Goal: Unclear

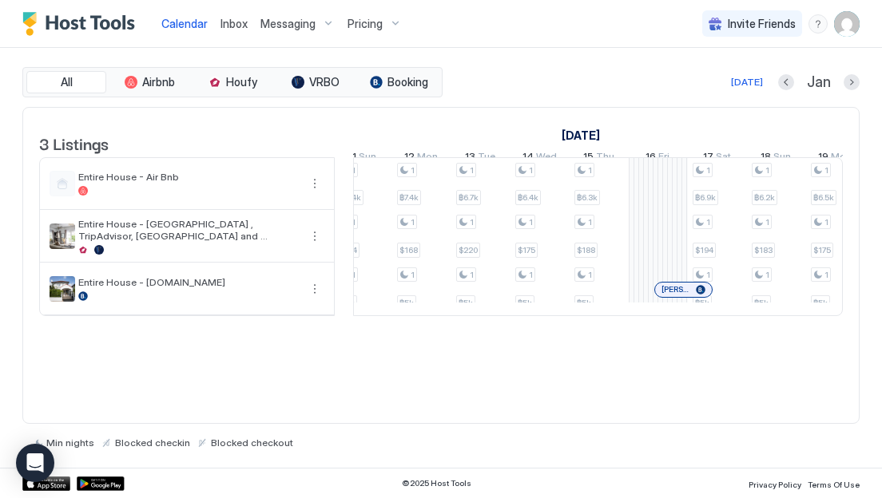
click at [673, 296] on div at bounding box center [673, 289] width 13 height 13
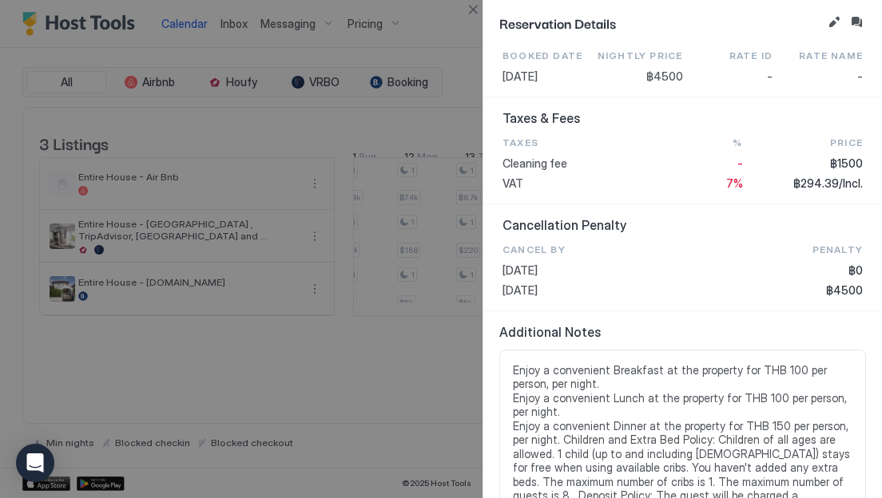
click at [342, 390] on div at bounding box center [441, 249] width 882 height 498
click at [471, 11] on button "Close" at bounding box center [472, 9] width 19 height 19
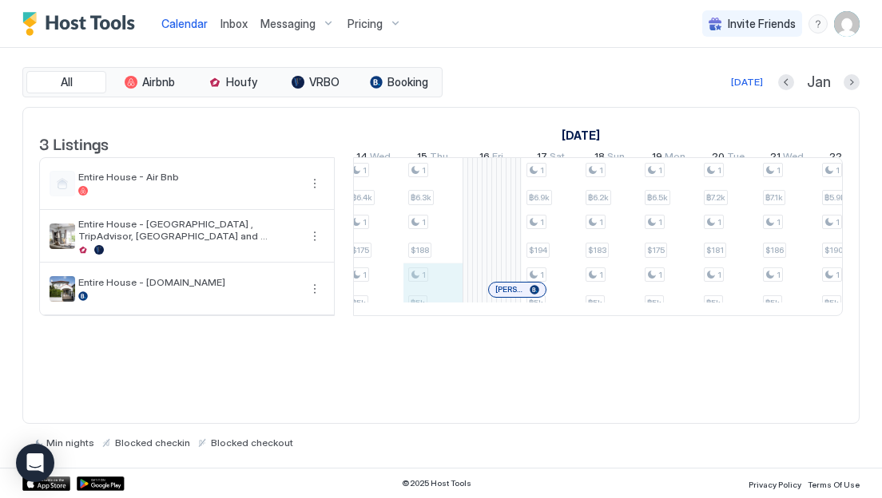
click at [433, 310] on div "1 ฿6.7k 1 $184 1 ฿5k 1 ฿7.1k 1 $184 1 ฿5k 1 ฿7.6k 1 $179 1 ฿5k 1 ฿8.7k 1 $198 1…" at bounding box center [580, 236] width 2836 height 157
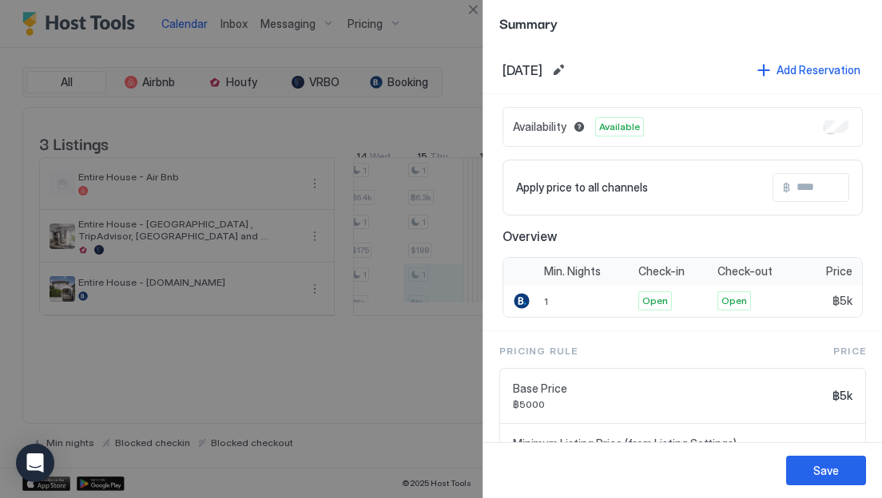
click at [418, 365] on div at bounding box center [441, 249] width 882 height 498
click at [471, 10] on button "Close" at bounding box center [472, 9] width 19 height 19
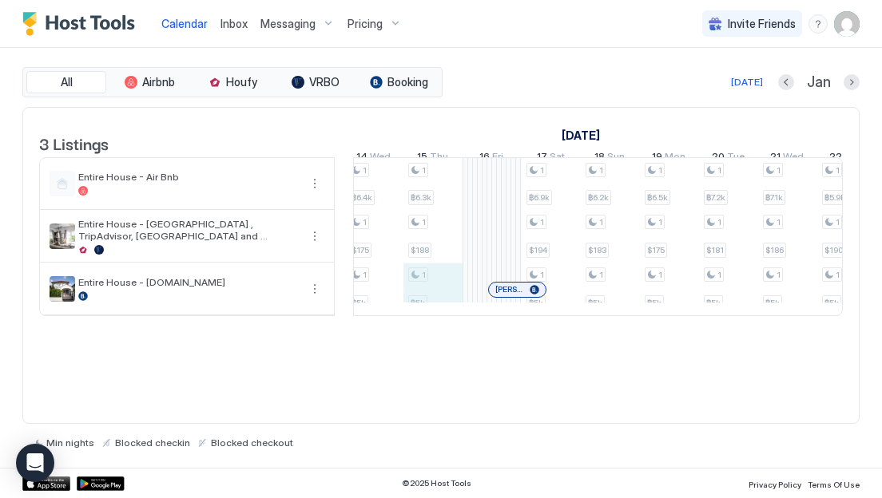
click at [425, 303] on div "1 ฿6.7k 1 $184 1 ฿5k 1 ฿7.1k 1 $184 1 ฿5k 1 ฿7.6k 1 $179 1 ฿5k 1 ฿8.7k 1 $198 1…" at bounding box center [580, 236] width 2836 height 157
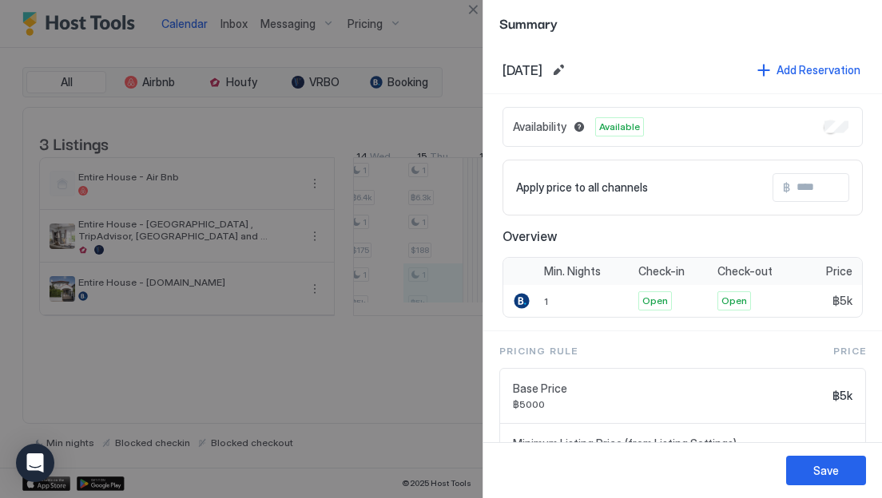
click at [284, 414] on div at bounding box center [441, 249] width 882 height 498
click at [426, 301] on div at bounding box center [441, 249] width 882 height 498
click at [478, 7] on button "Close" at bounding box center [472, 9] width 19 height 19
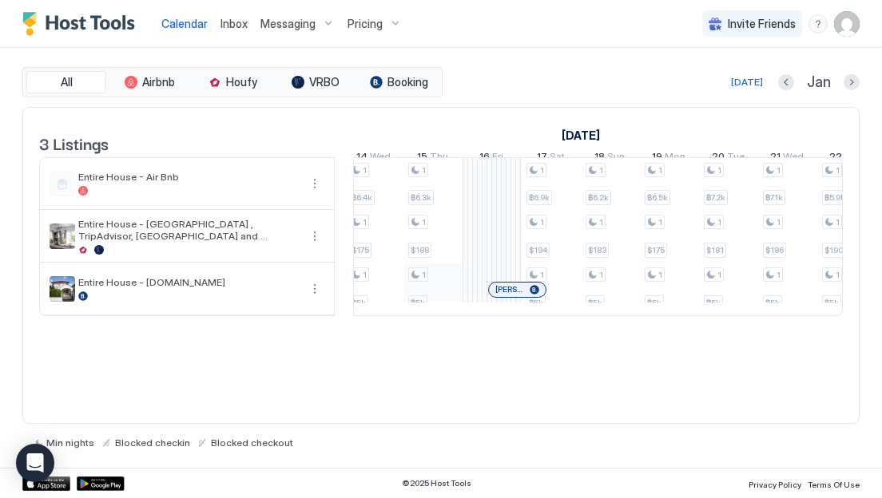
click at [426, 297] on div "1 ฿6.7k 1 $184 1 ฿5k 1 ฿7.1k 1 $184 1 ฿5k 1 ฿7.6k 1 $179 1 ฿5k 1 ฿8.7k 1 $198 1…" at bounding box center [580, 236] width 2836 height 157
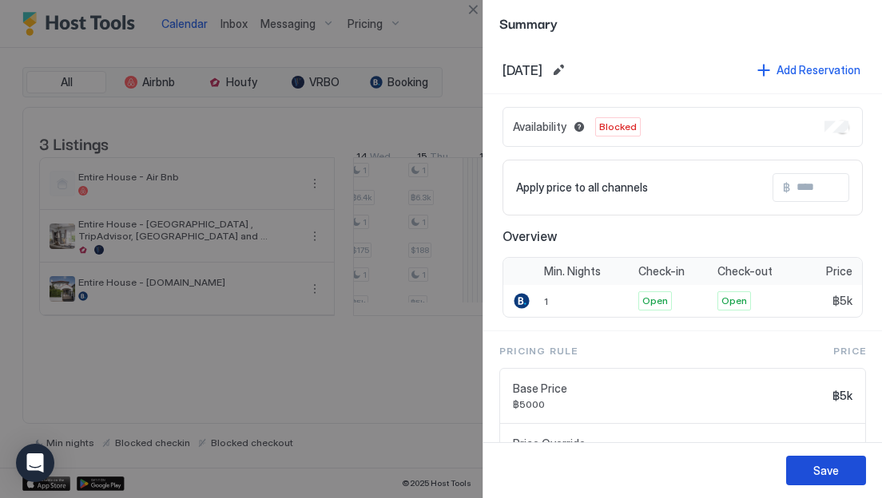
click at [823, 470] on div "Save" at bounding box center [826, 470] width 26 height 17
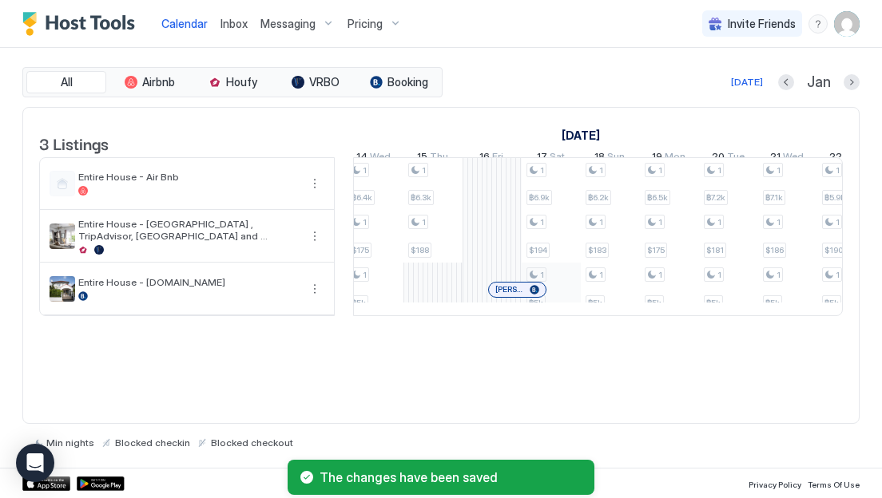
click at [569, 300] on div "1 ฿6.7k 1 $184 1 ฿5k 1 ฿7.1k 1 $184 1 ฿5k 1 ฿7.6k 1 $179 1 ฿5k 1 ฿8.7k 1 $198 1…" at bounding box center [580, 236] width 2836 height 157
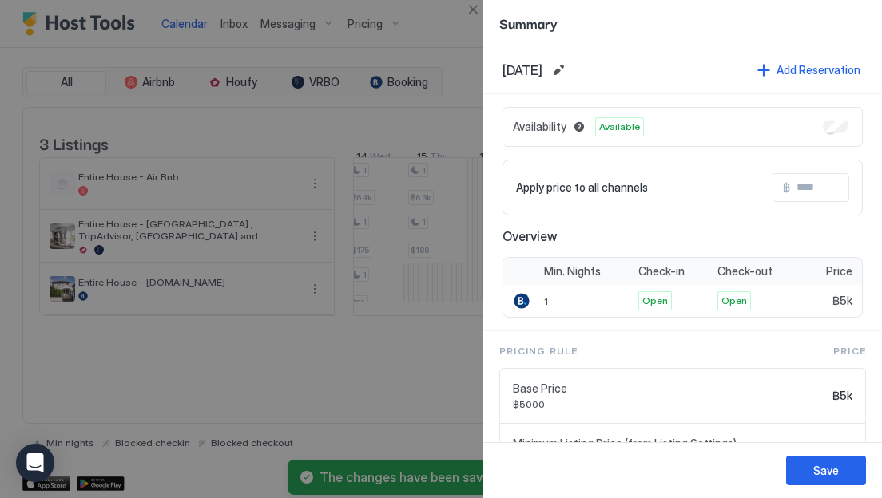
click at [838, 134] on div "Availability Available" at bounding box center [682, 127] width 360 height 40
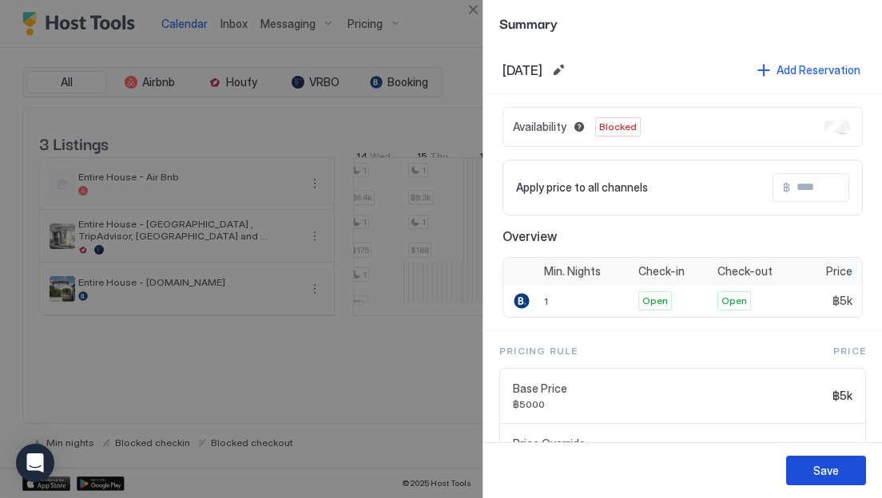
click at [825, 468] on div "Save" at bounding box center [826, 470] width 26 height 17
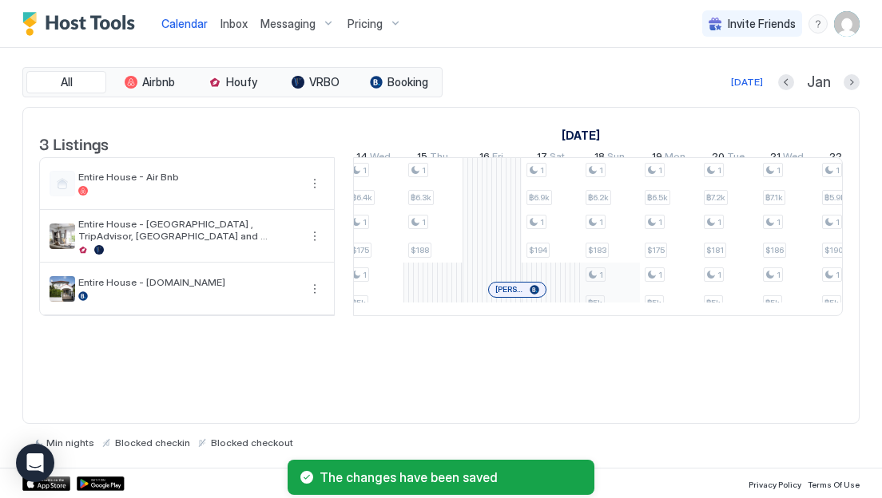
click at [610, 302] on div "1 ฿6.7k 1 $184 1 ฿5k 1 ฿7.1k 1 $184 1 ฿5k 1 ฿7.6k 1 $179 1 ฿5k 1 ฿8.7k 1 $198 1…" at bounding box center [580, 236] width 2836 height 157
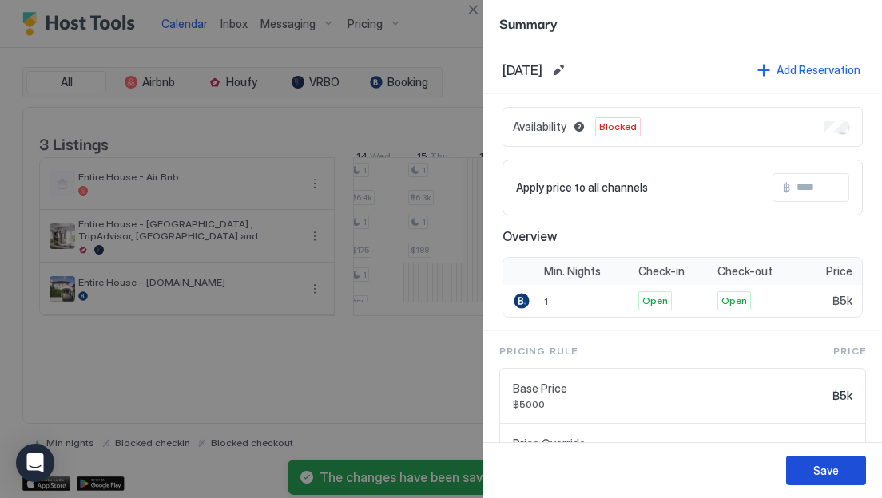
click at [826, 471] on div "Save" at bounding box center [826, 470] width 26 height 17
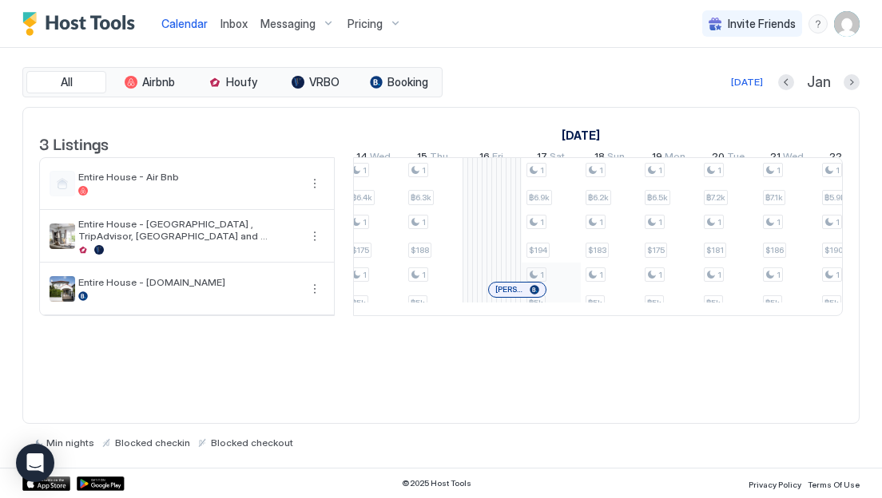
click at [571, 315] on div "1 ฿6.7k 1 $184 1 ฿5k 1 ฿7.1k 1 $184 1 ฿5k 1 ฿7.6k 1 $179 1 ฿5k 1 ฿8.7k 1 $198 1…" at bounding box center [580, 236] width 2836 height 157
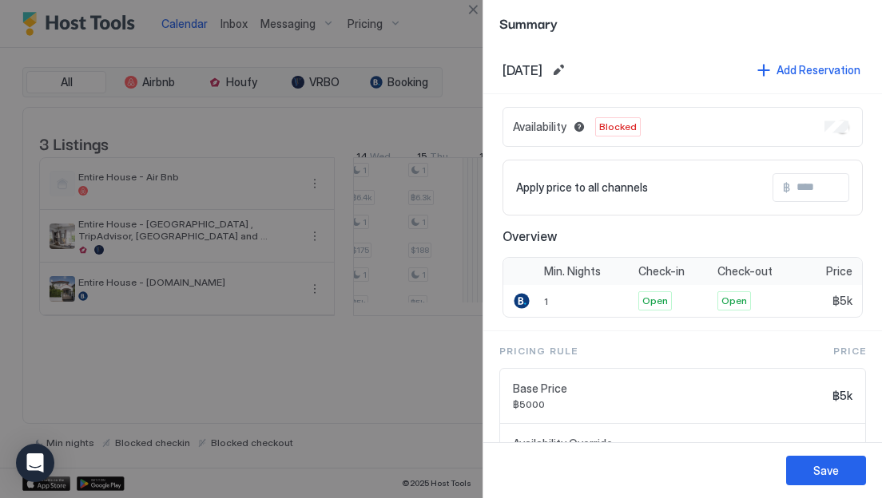
click at [390, 403] on div at bounding box center [441, 249] width 882 height 498
click at [472, 10] on button "Close" at bounding box center [472, 9] width 19 height 19
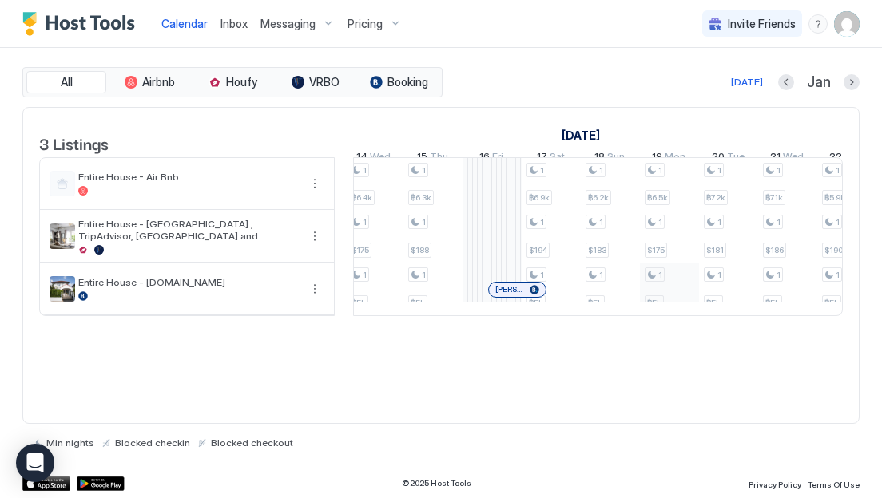
scroll to position [0, 1218]
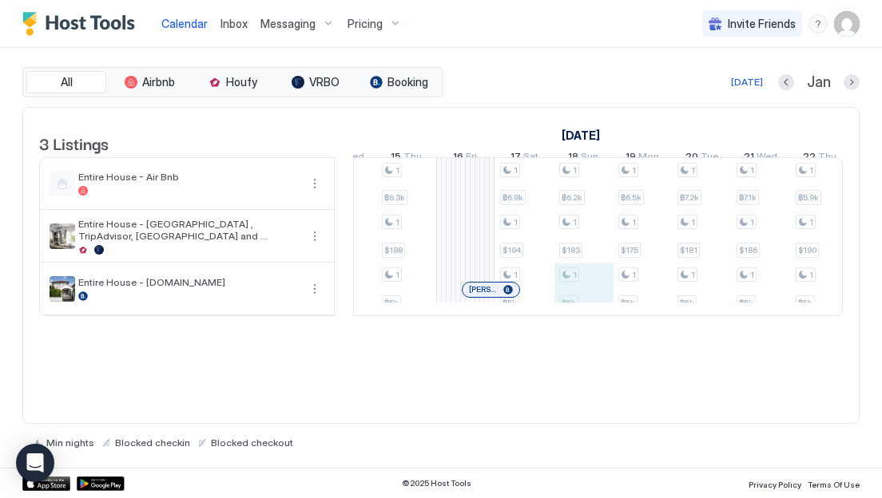
click at [589, 300] on div "1 ฿6.7k 1 $184 1 ฿5k 1 ฿7.1k 1 $184 1 ฿5k 1 ฿7.6k 1 $179 1 ฿5k 1 ฿8.7k 1 $198 1…" at bounding box center [554, 236] width 2836 height 157
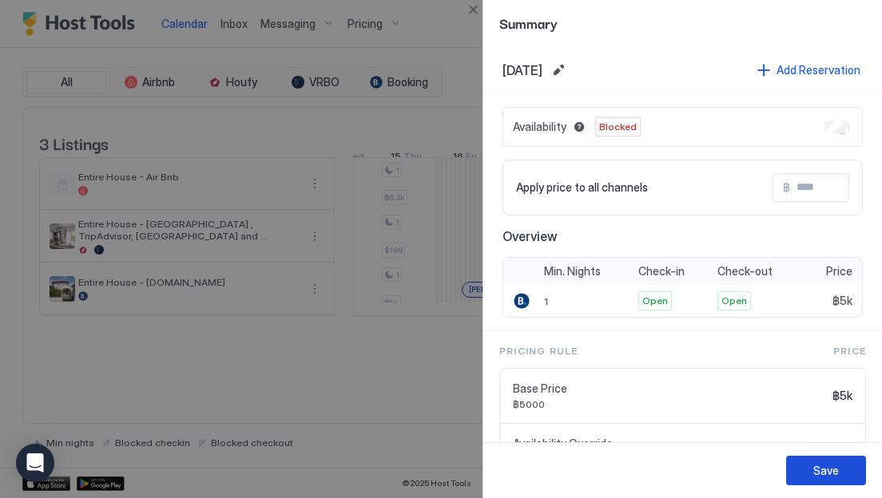
click at [816, 468] on div "Save" at bounding box center [826, 470] width 26 height 17
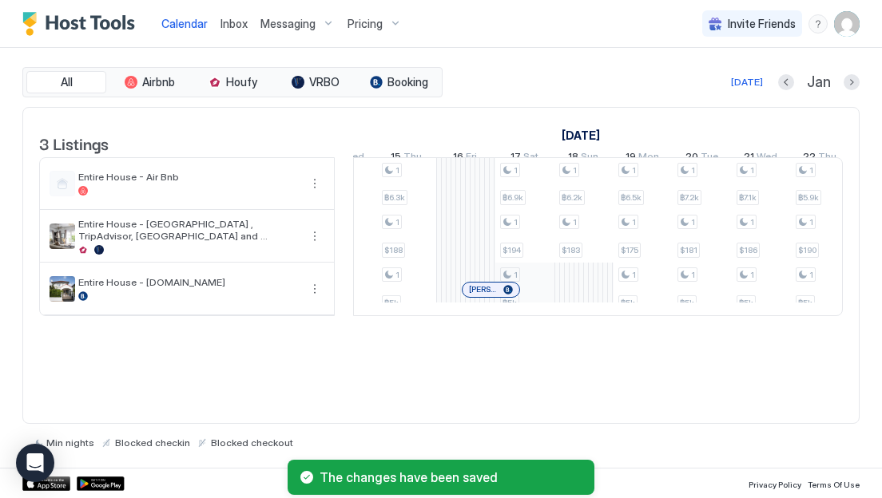
click at [539, 315] on div "1 ฿6.7k 1 $184 1 ฿5k 1 ฿7.1k 1 $184 1 ฿5k 1 ฿7.6k 1 $179 1 ฿5k 1 ฿8.7k 1 $198 1…" at bounding box center [554, 236] width 2836 height 157
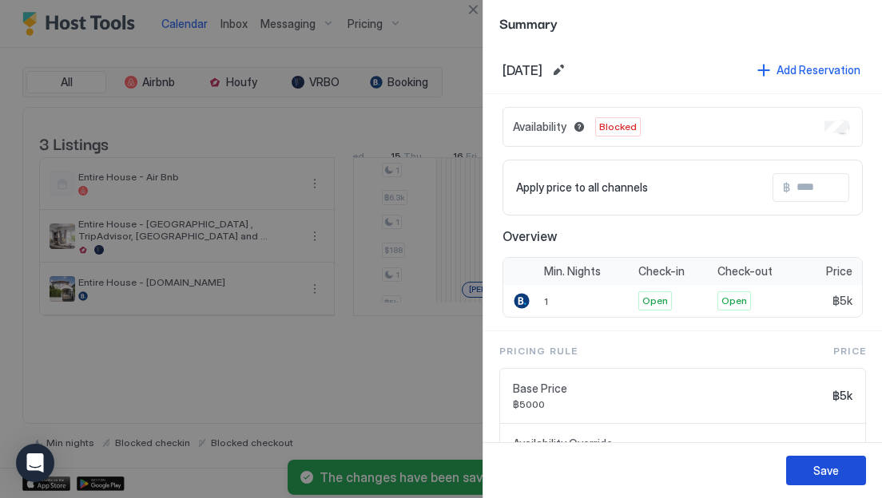
click at [807, 470] on button "Save" at bounding box center [826, 471] width 80 height 30
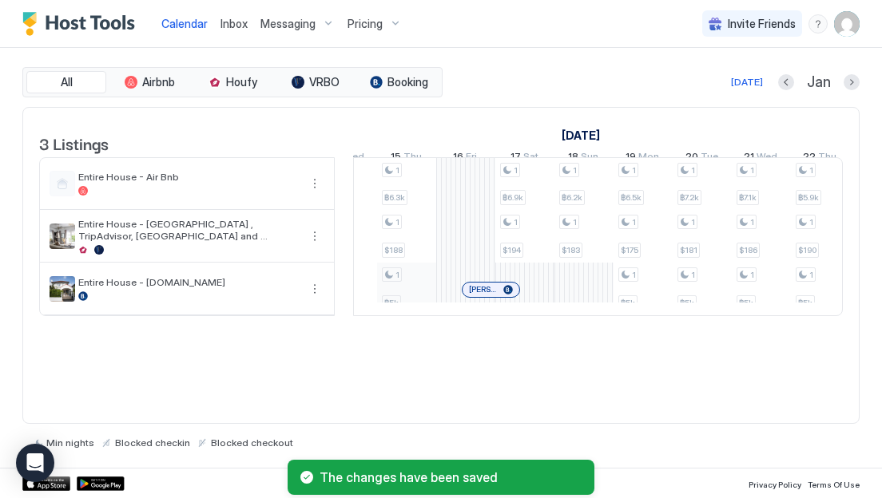
click at [402, 303] on div "1 ฿6.7k 1 $184 1 ฿5k 1 ฿7.1k 1 $184 1 ฿5k 1 ฿7.6k 1 $179 1 ฿5k 1 ฿8.7k 1 $198 1…" at bounding box center [554, 236] width 2836 height 157
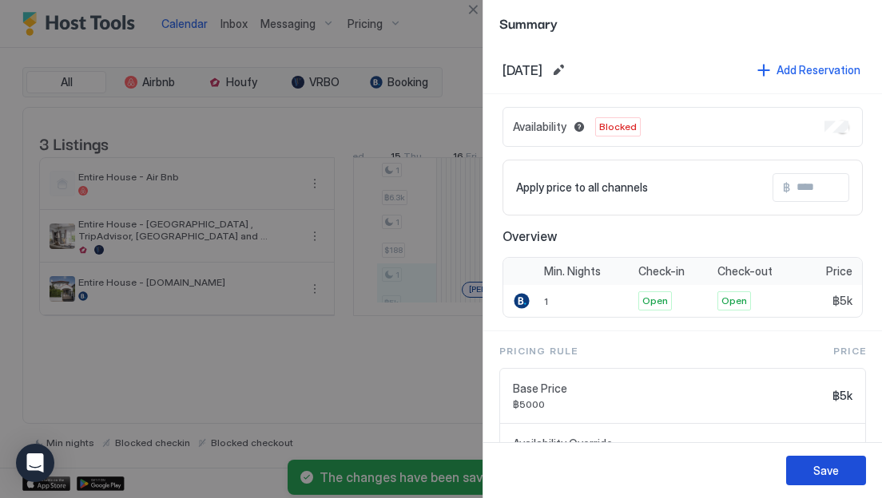
click at [821, 470] on div "Save" at bounding box center [826, 470] width 26 height 17
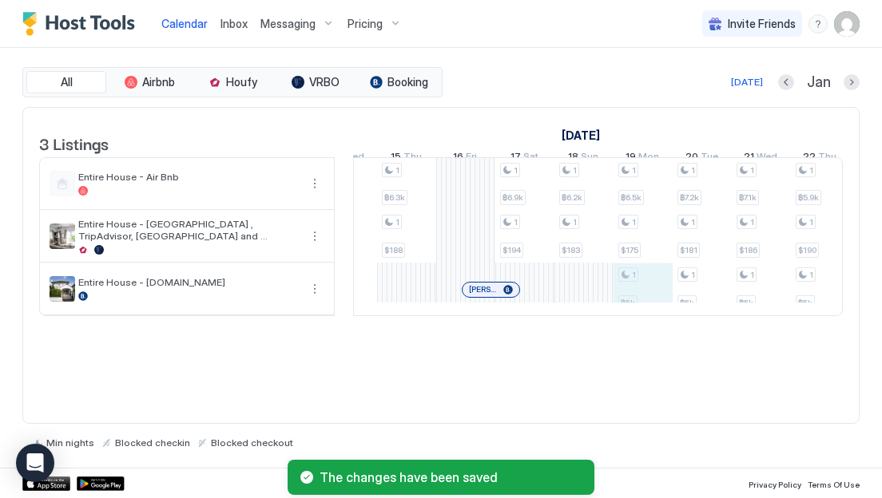
click at [641, 302] on div "1 ฿6.7k 1 $184 1 ฿5k 1 ฿7.1k 1 $184 1 ฿5k 1 ฿7.6k 1 $179 1 ฿5k 1 ฿8.7k 1 $198 1…" at bounding box center [554, 236] width 2836 height 157
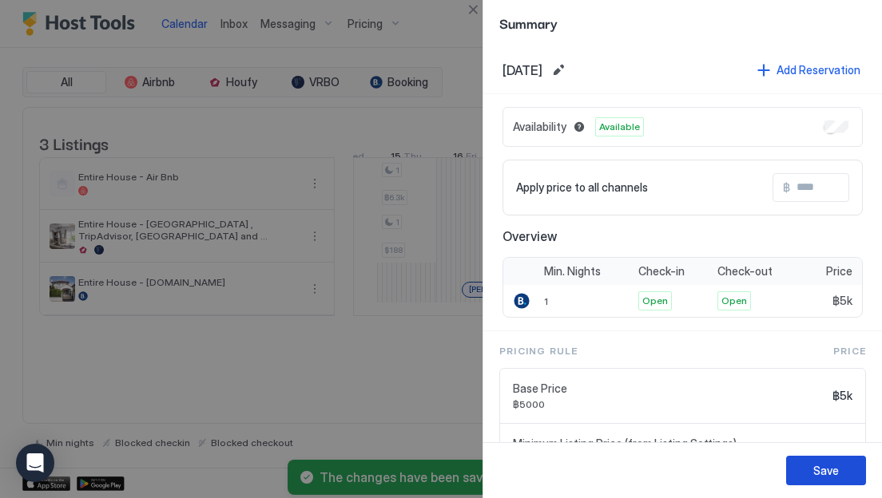
click at [817, 467] on div "Save" at bounding box center [826, 470] width 26 height 17
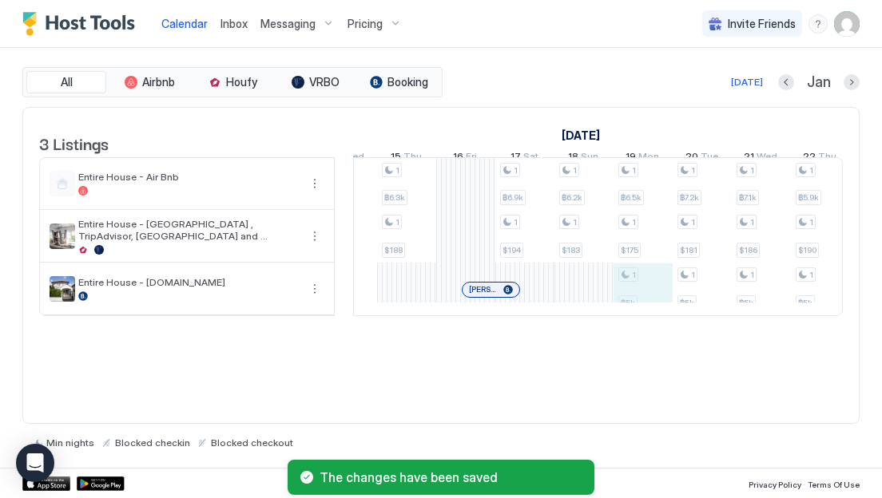
click at [637, 304] on div "1 ฿6.7k 1 $184 1 ฿5k 1 ฿7.1k 1 $184 1 ฿5k 1 ฿7.6k 1 $179 1 ฿5k 1 ฿8.7k 1 $198 1…" at bounding box center [554, 236] width 2836 height 157
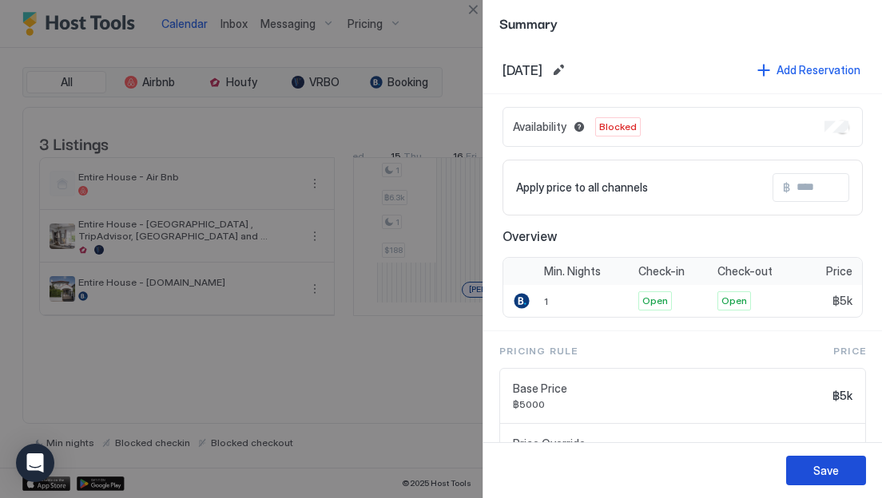
click at [834, 462] on button "Save" at bounding box center [826, 471] width 80 height 30
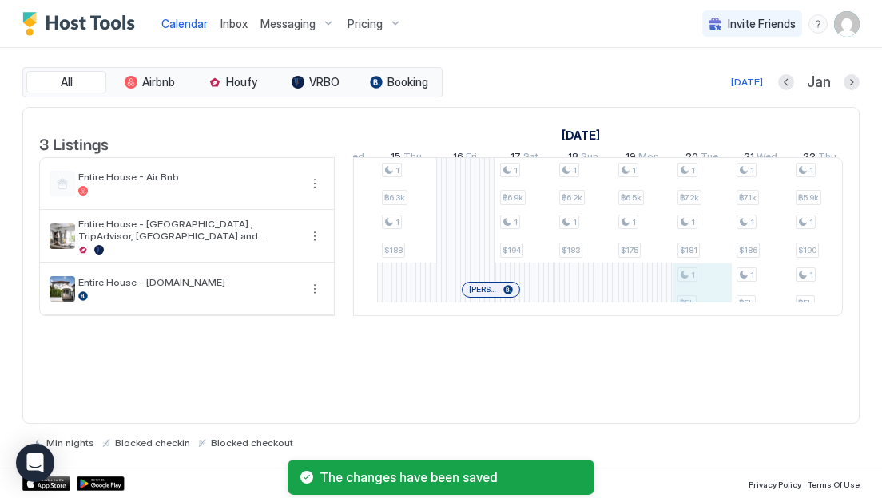
click at [706, 305] on div "1 ฿6.7k 1 $184 1 ฿5k 1 ฿7.1k 1 $184 1 ฿5k 1 ฿7.6k 1 $179 1 ฿5k 1 ฿8.7k 1 $198 1…" at bounding box center [554, 236] width 2836 height 157
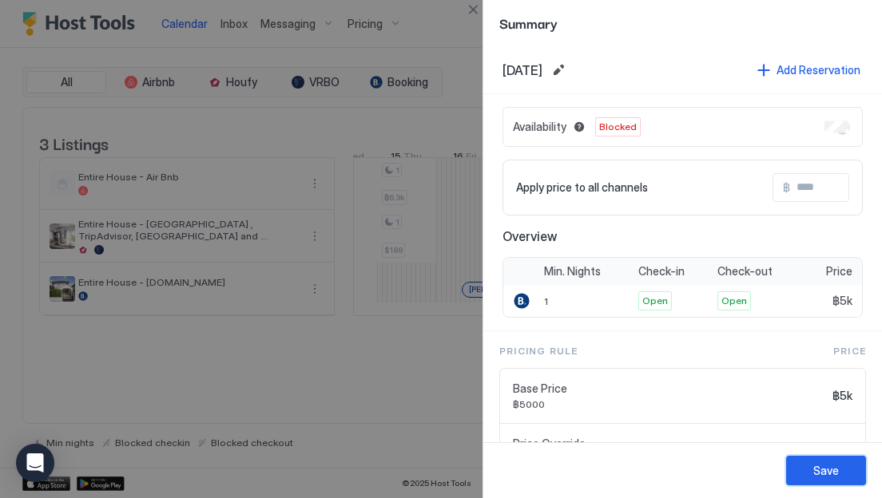
click at [824, 474] on div "Save" at bounding box center [826, 470] width 26 height 17
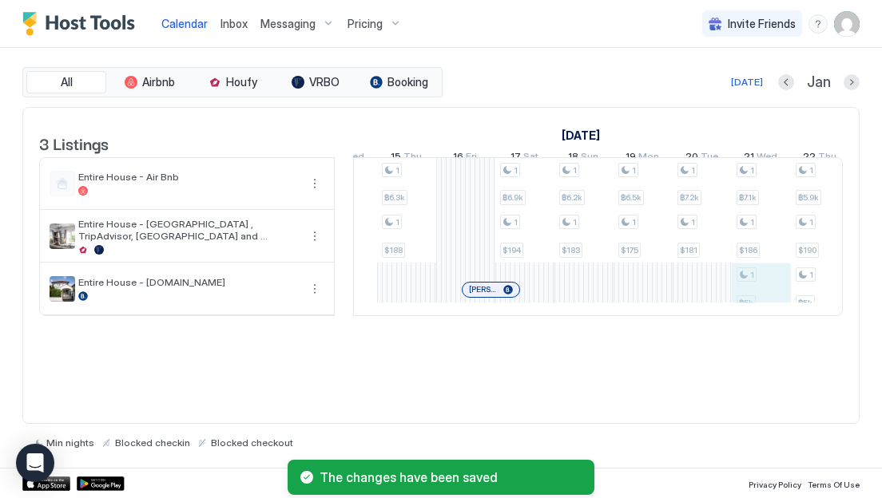
click at [774, 289] on div "1 ฿6.7k 1 $184 1 ฿5k 1 ฿7.1k 1 $184 1 ฿5k 1 ฿7.6k 1 $179 1 ฿5k 1 ฿8.7k 1 $198 1…" at bounding box center [554, 236] width 2836 height 157
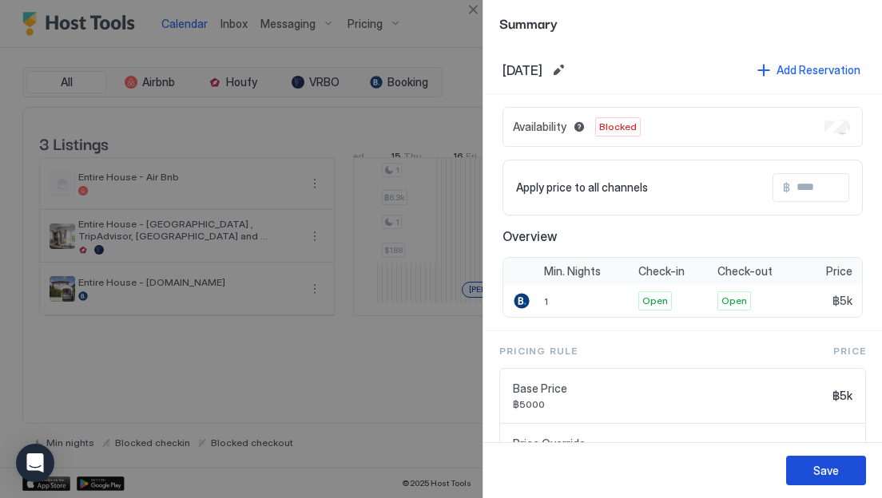
click at [823, 470] on div "Save" at bounding box center [826, 470] width 26 height 17
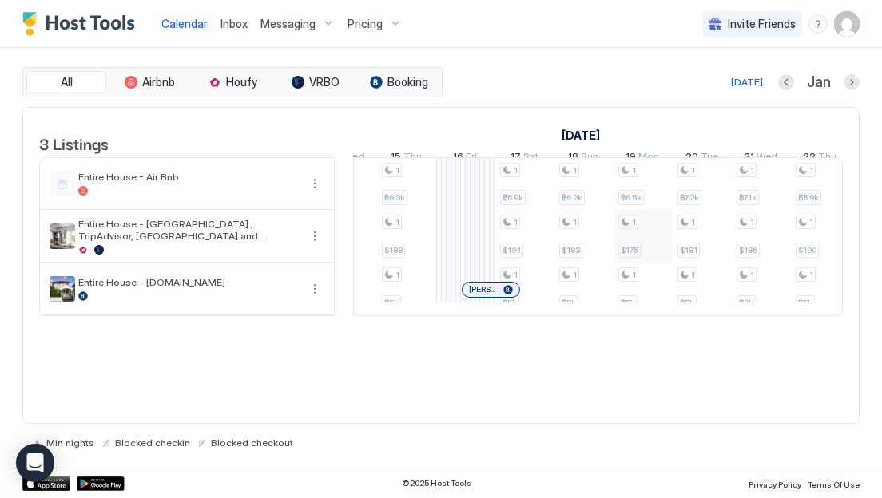
click at [650, 263] on div "1 ฿6.7k 1 $184 1 ฿5k 1 ฿7.1k 1 $184 1 ฿5k 1 ฿7.6k 1 $179 1 ฿5k 1 ฿8.7k 1 $198 1…" at bounding box center [554, 236] width 2836 height 157
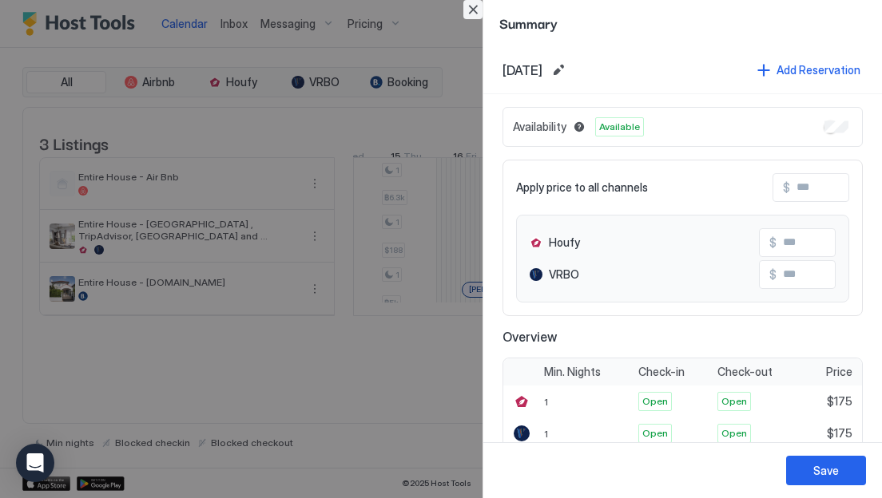
click at [471, 11] on button "Close" at bounding box center [472, 9] width 19 height 19
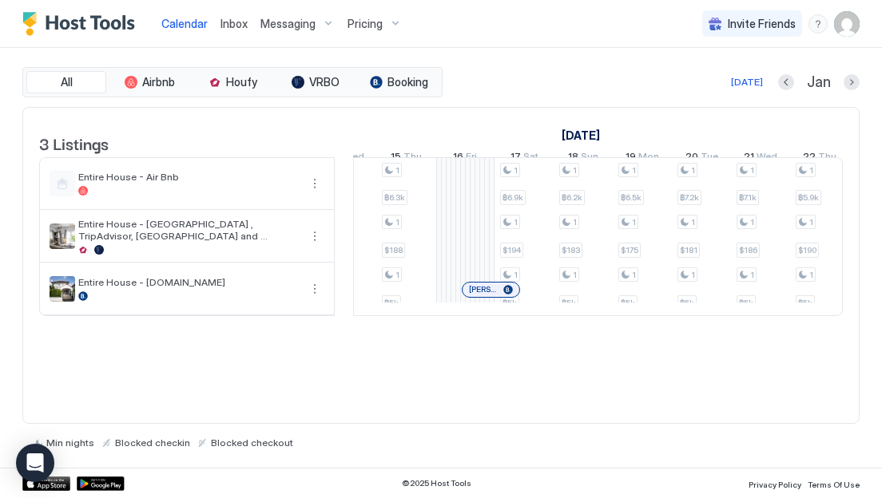
click at [688, 356] on div "3 Listings [DATE] [DATE] [DATE] 25 Thu 26 Fri 27 Sat 28 Sun 29 Mon 30 Tue 31 We…" at bounding box center [440, 266] width 837 height 318
click at [828, 300] on div "1 ฿6.7k 1 $184 1 ฿5k 1 ฿7.1k 1 $184 1 ฿5k 1 ฿7.6k 1 $179 1 ฿5k 1 ฿8.7k 1 $198 1…" at bounding box center [554, 236] width 2836 height 157
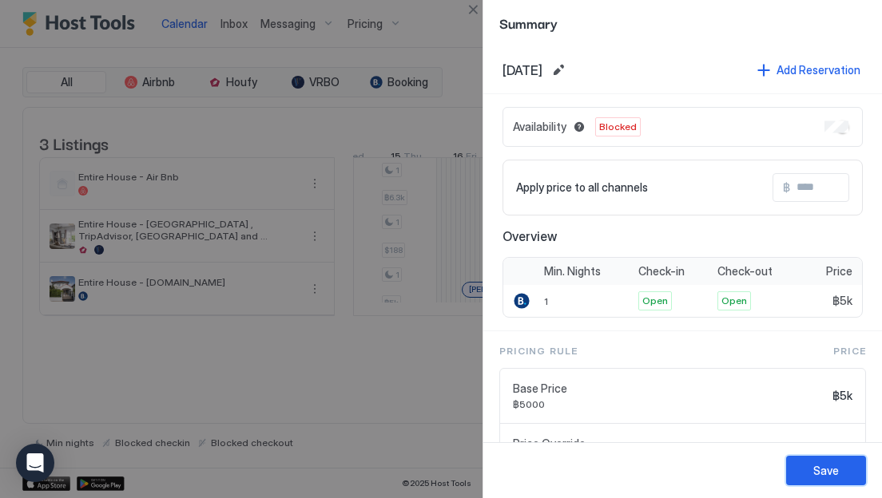
click at [819, 459] on button "Save" at bounding box center [826, 471] width 80 height 30
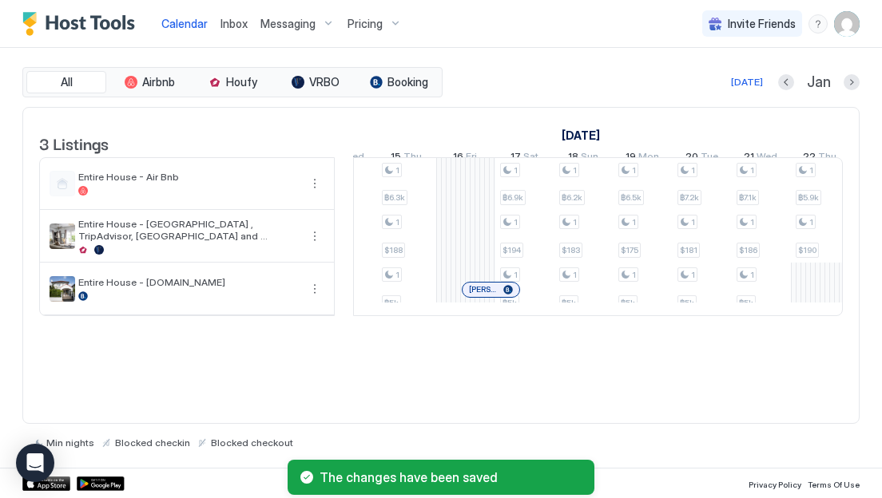
click at [716, 357] on div "3 Listings [DATE] [DATE] [DATE] 25 Thu 26 Fri 27 Sat 28 Sun 29 Mon 30 Tue 31 We…" at bounding box center [440, 266] width 837 height 318
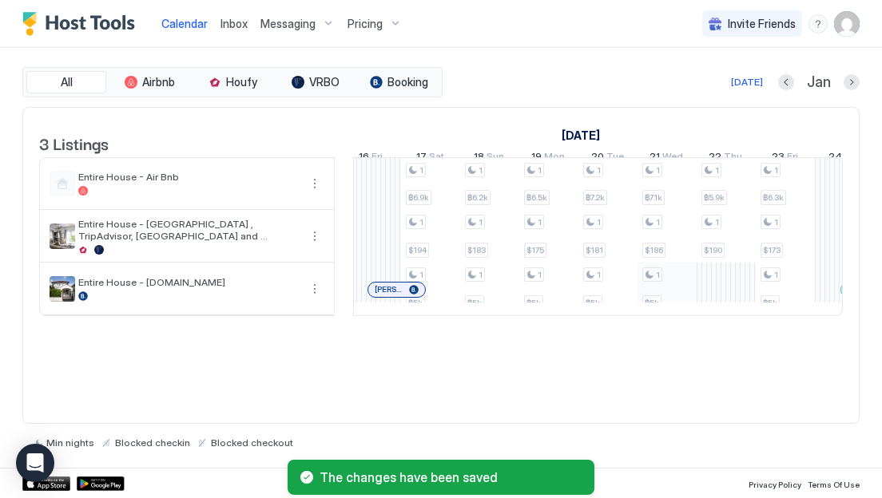
scroll to position [0, 1350]
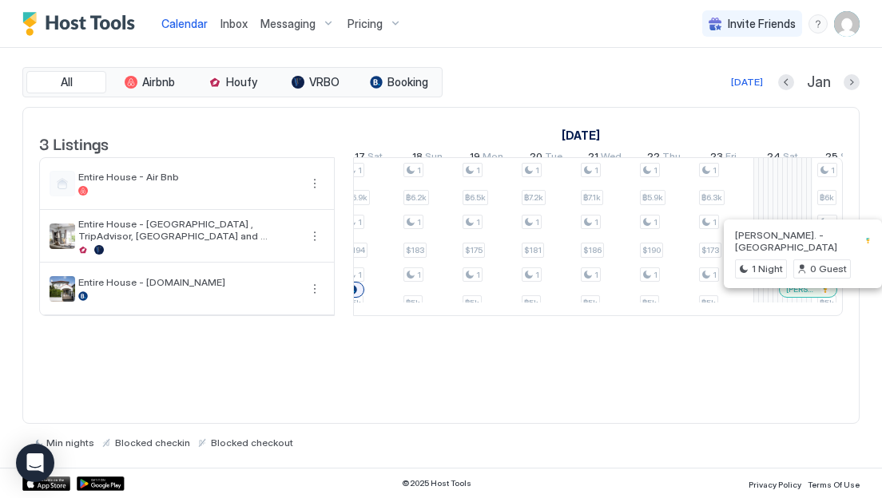
click at [803, 296] on div at bounding box center [803, 289] width 13 height 13
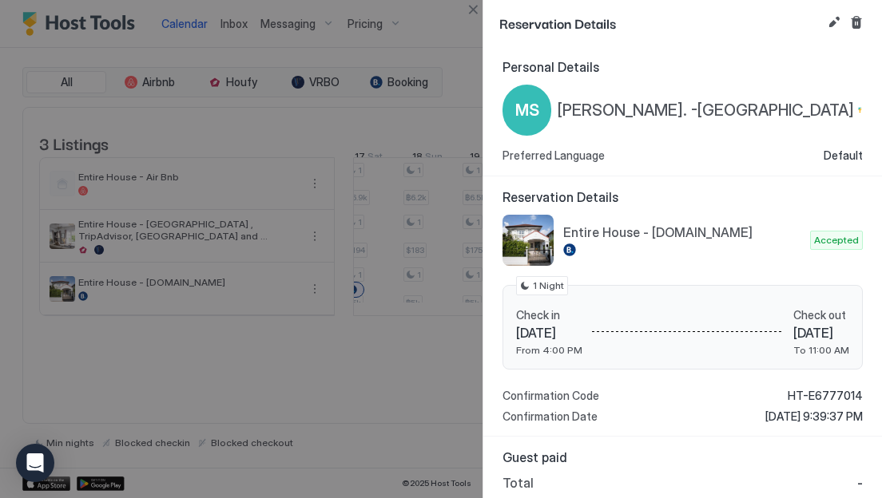
click at [426, 372] on div at bounding box center [441, 249] width 882 height 498
click at [476, 8] on button "Close" at bounding box center [472, 9] width 19 height 19
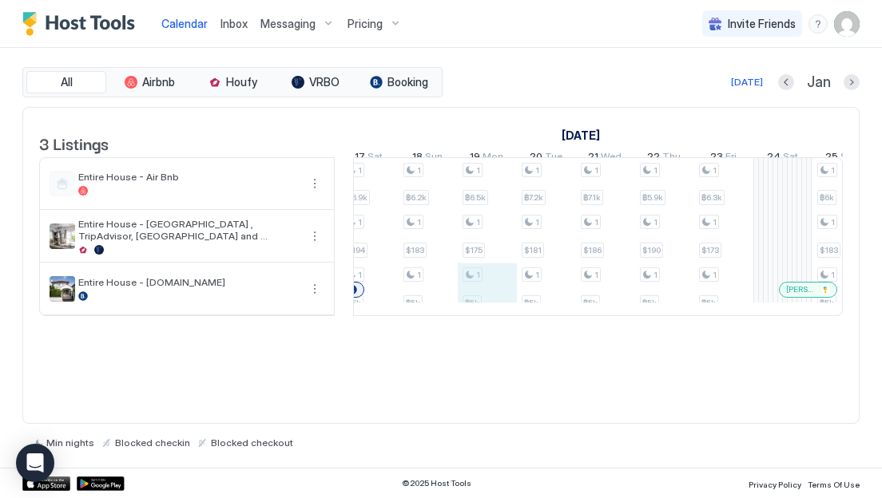
click at [490, 304] on div "1 ฿6.7k 1 $184 1 ฿5k 1 ฿7.1k 1 $184 1 ฿5k 1 ฿7.6k 1 $179 1 ฿5k 1 ฿8.7k 1 $198 1…" at bounding box center [398, 236] width 2836 height 157
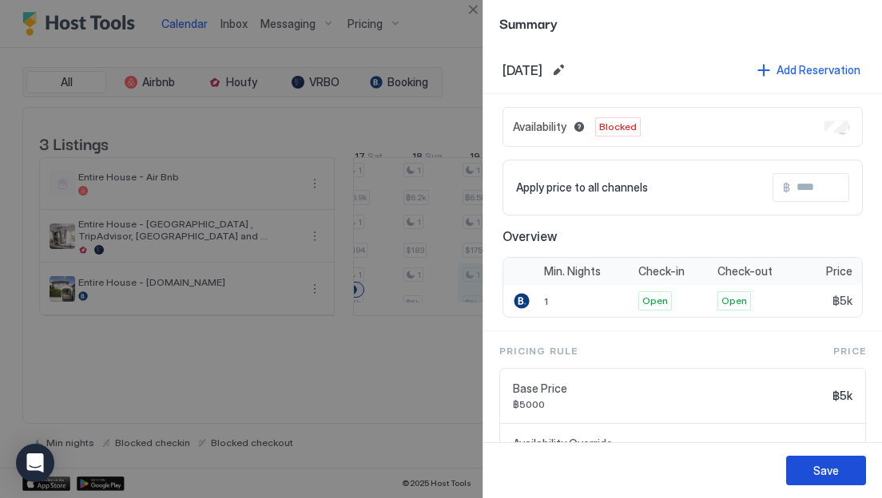
click at [819, 478] on div "Save" at bounding box center [826, 470] width 26 height 17
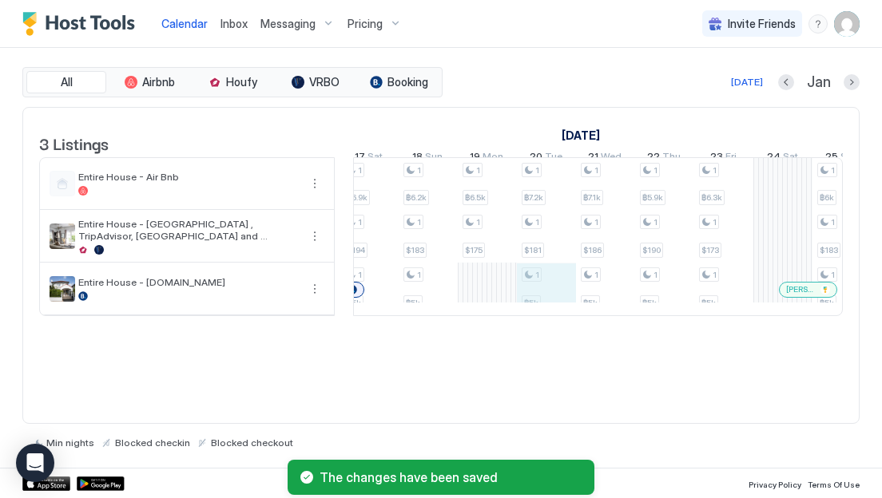
click at [547, 285] on div "1 ฿6.7k 1 $184 1 ฿5k 1 ฿7.1k 1 $184 1 ฿5k 1 ฿7.6k 1 $179 1 ฿5k 1 ฿8.7k 1 $198 1…" at bounding box center [398, 236] width 2836 height 157
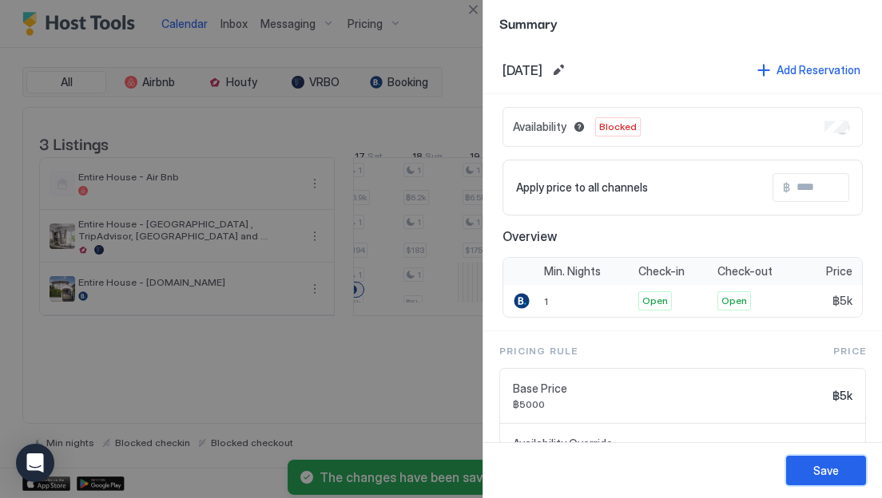
click at [813, 478] on div "Save" at bounding box center [826, 470] width 26 height 17
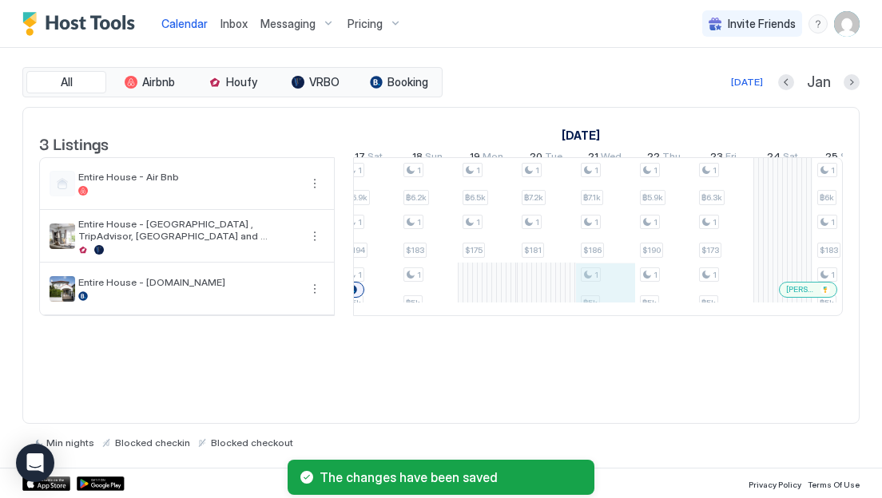
click at [589, 310] on div "1 ฿6.7k 1 $184 1 ฿5k 1 ฿7.1k 1 $184 1 ฿5k 1 ฿7.6k 1 $179 1 ฿5k 1 ฿8.7k 1 $198 1…" at bounding box center [398, 236] width 2836 height 157
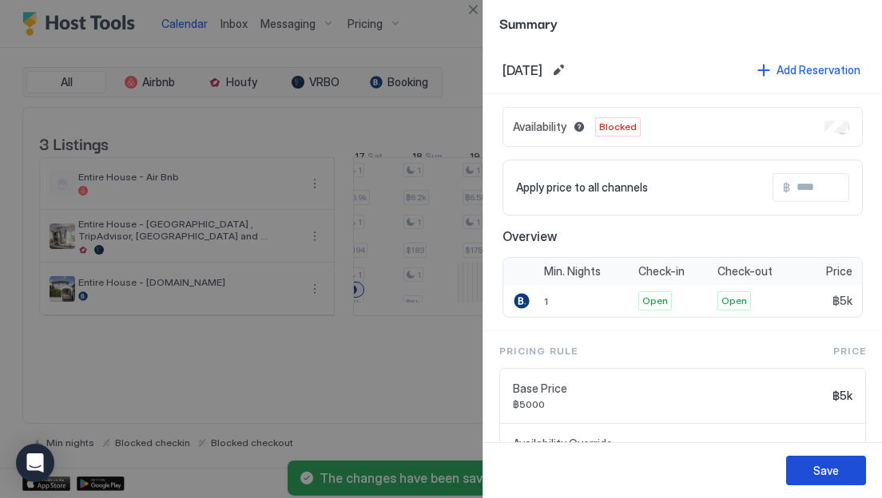
click at [807, 476] on button "Save" at bounding box center [826, 471] width 80 height 30
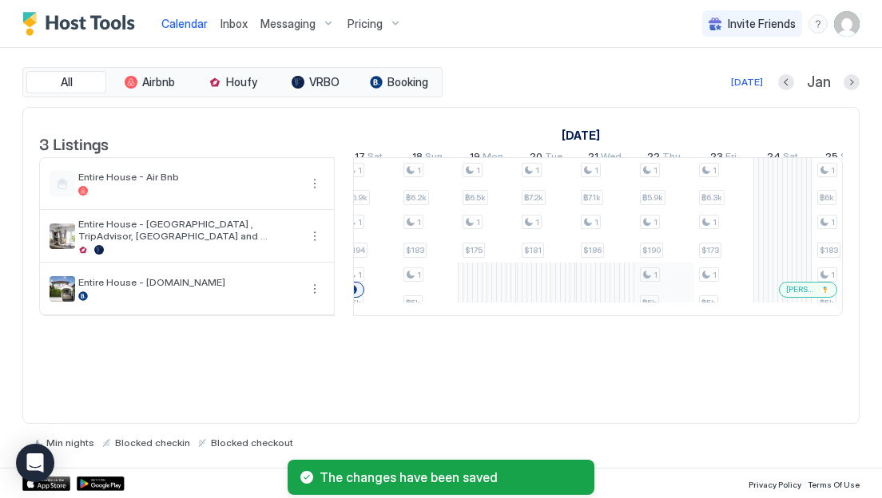
click at [658, 310] on div "1 ฿6.7k 1 $184 1 ฿5k 1 ฿7.1k 1 $184 1 ฿5k 1 ฿7.6k 1 $179 1 ฿5k 1 ฿8.7k 1 $198 1…" at bounding box center [398, 236] width 2836 height 157
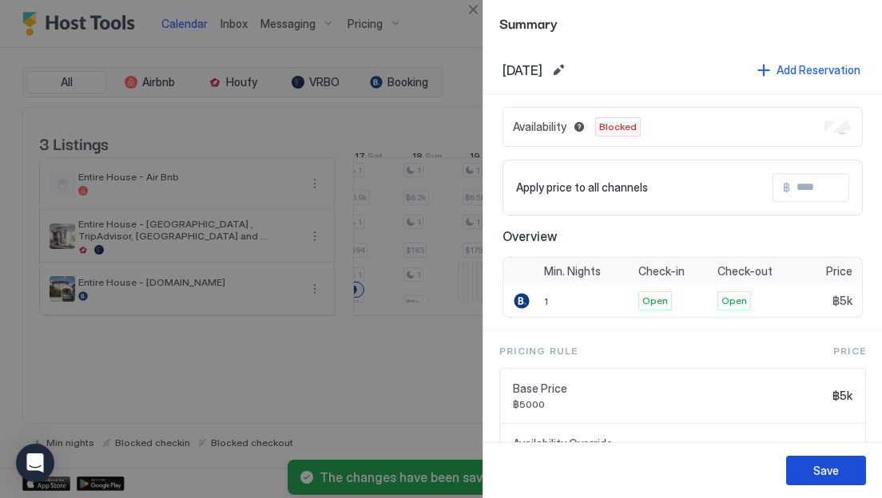
click at [821, 470] on div "Save" at bounding box center [826, 470] width 26 height 17
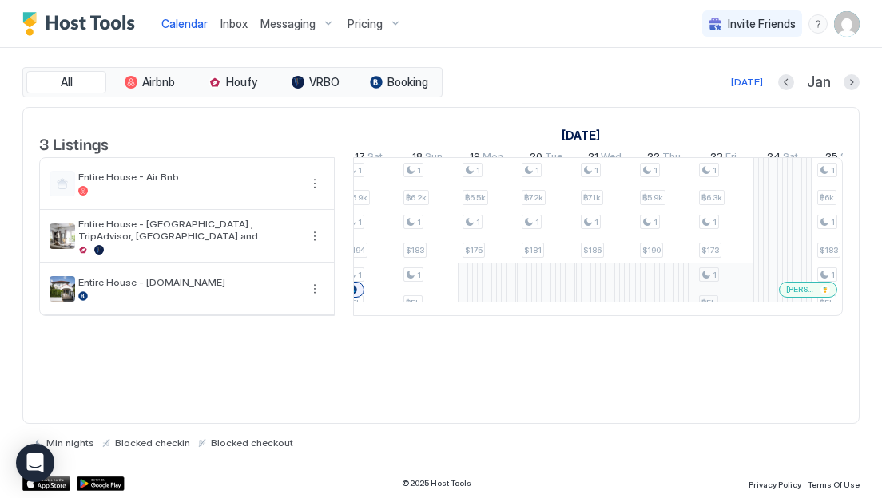
click at [723, 311] on div "1 ฿6.7k 1 $184 1 ฿5k 1 ฿7.1k 1 $184 1 ฿5k 1 ฿7.6k 1 $179 1 ฿5k 1 ฿8.7k 1 $198 1…" at bounding box center [398, 236] width 2836 height 157
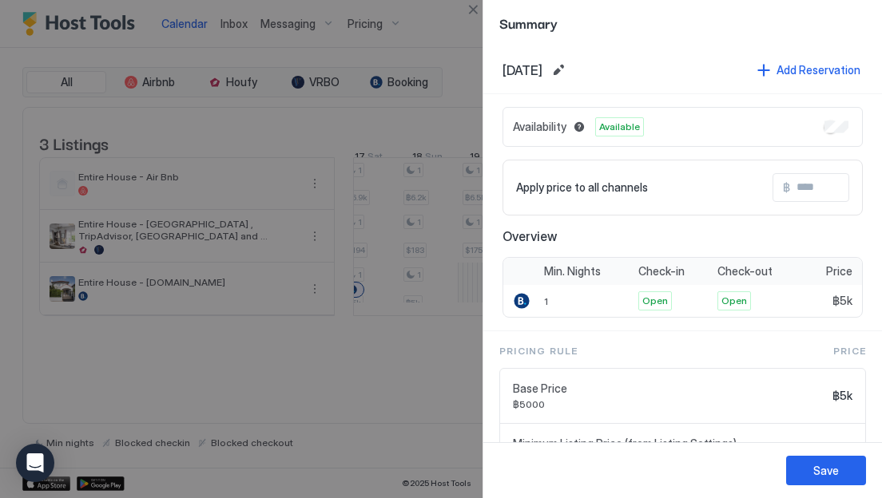
click at [849, 127] on div "Availability Available" at bounding box center [682, 127] width 360 height 40
click at [822, 468] on div "Save" at bounding box center [826, 470] width 26 height 17
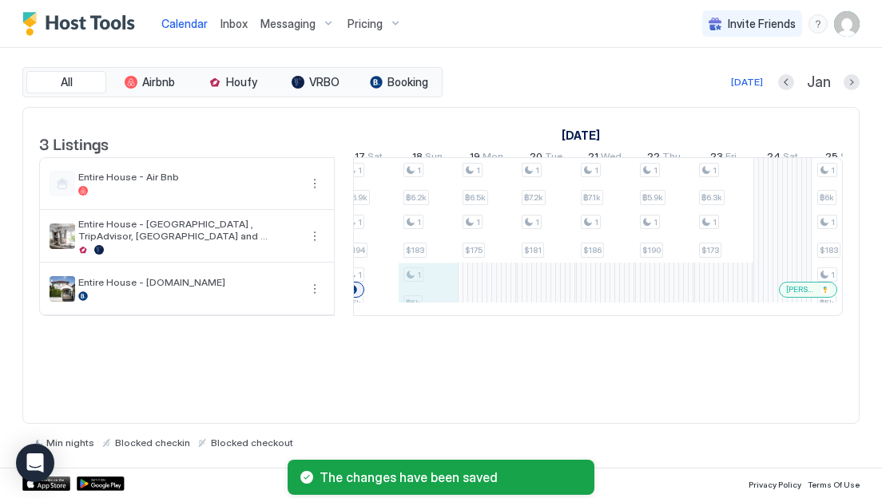
click at [426, 307] on div "1 ฿6.7k 1 $184 1 ฿5k 1 ฿7.1k 1 $184 1 ฿5k 1 ฿7.6k 1 $179 1 ฿5k 1 ฿8.7k 1 $198 1…" at bounding box center [398, 236] width 2836 height 157
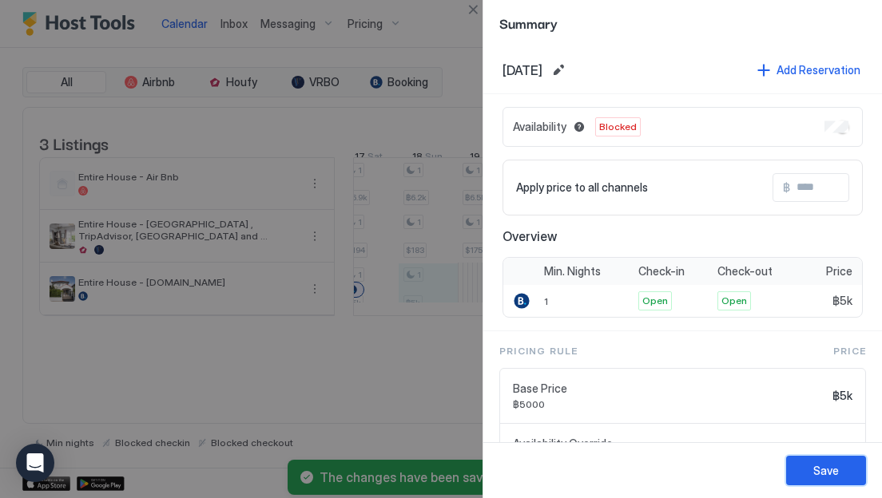
click at [812, 475] on button "Save" at bounding box center [826, 471] width 80 height 30
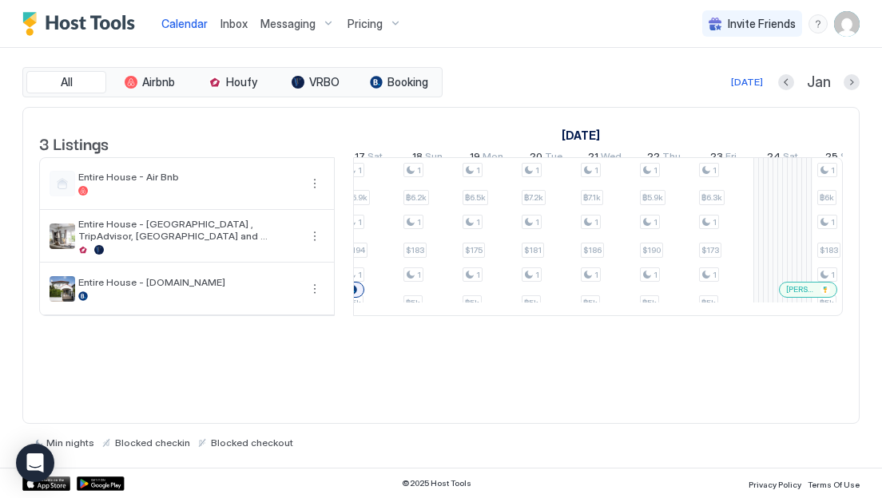
click at [660, 398] on div "3 Listings [DATE] [DATE] [DATE] 25 Thu 26 Fri 27 Sat 28 Sun 29 Mon 30 Tue 31 We…" at bounding box center [440, 266] width 837 height 318
